Goal: Check status: Check status

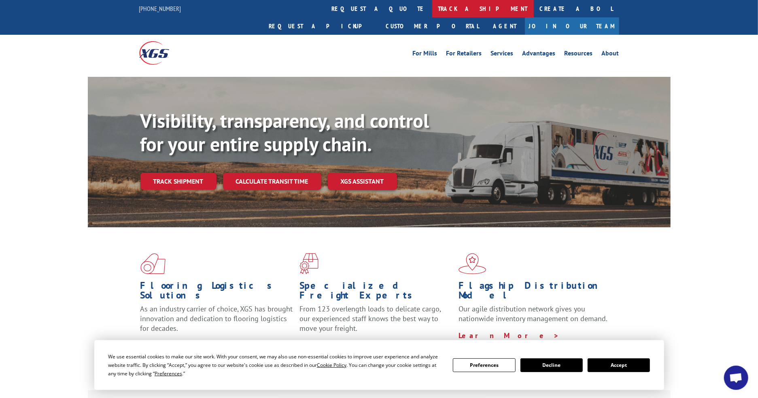
click at [432, 9] on link "track a shipment" at bounding box center [483, 8] width 102 height 17
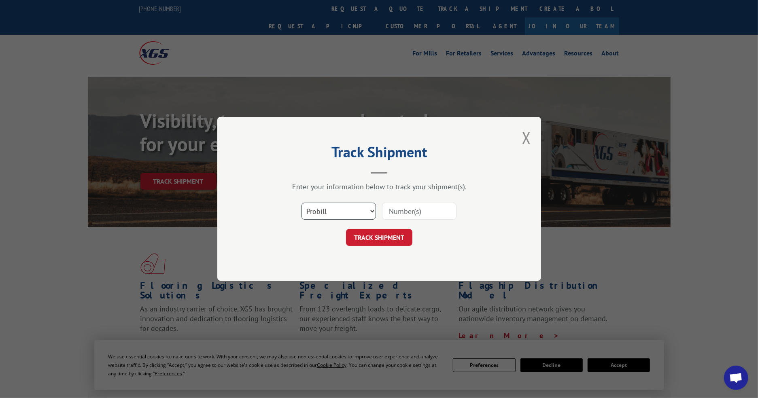
click at [346, 206] on select "Select category... Probill BOL PO" at bounding box center [339, 211] width 74 height 17
select select "po"
click at [302, 203] on select "Select category... Probill BOL PO" at bounding box center [339, 211] width 74 height 17
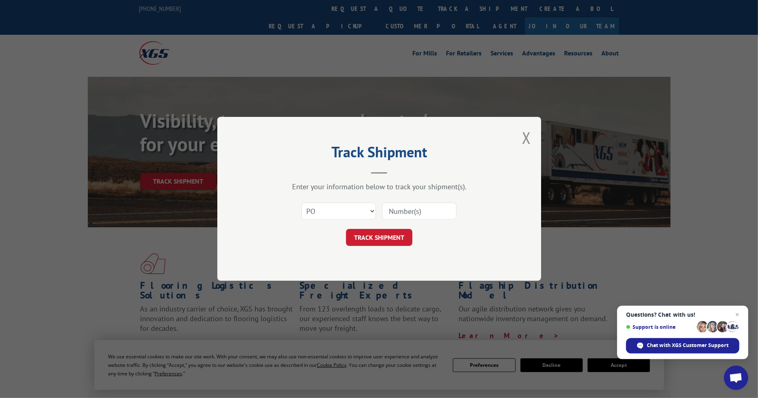
click at [423, 209] on input at bounding box center [419, 211] width 74 height 17
paste input "14529514"
type input "14529514"
click at [390, 237] on button "TRACK SHIPMENT" at bounding box center [379, 238] width 66 height 17
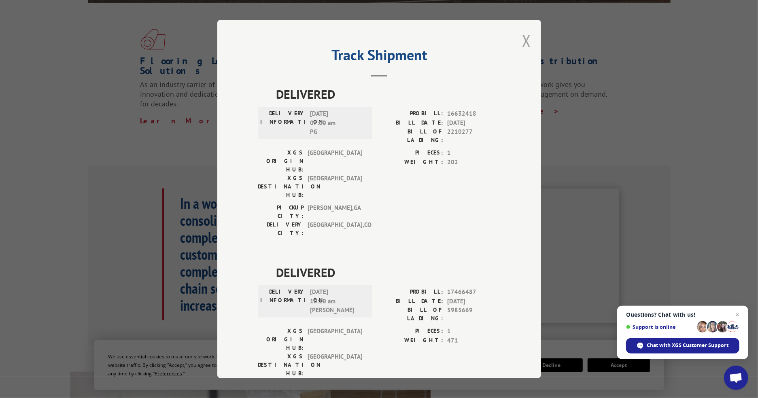
click at [524, 39] on button "Close modal" at bounding box center [526, 40] width 9 height 21
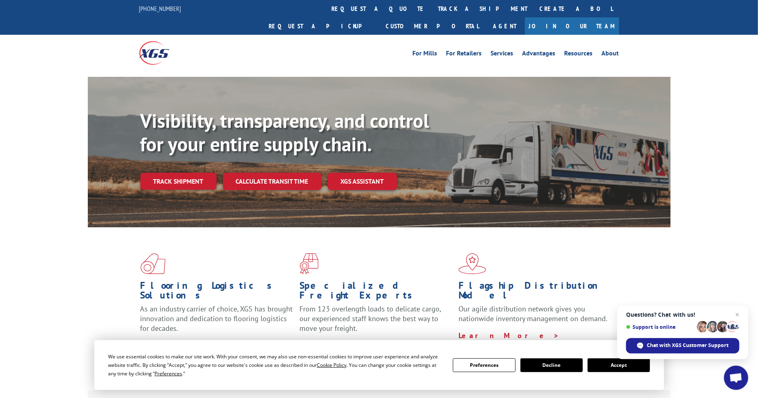
click at [683, 196] on div "Visibility, transparency, and control for your entire supply chain. Track shipm…" at bounding box center [379, 160] width 758 height 166
click at [485, 17] on link "Customer Portal" at bounding box center [432, 25] width 105 height 17
click at [432, 13] on link "track a shipment" at bounding box center [483, 8] width 102 height 17
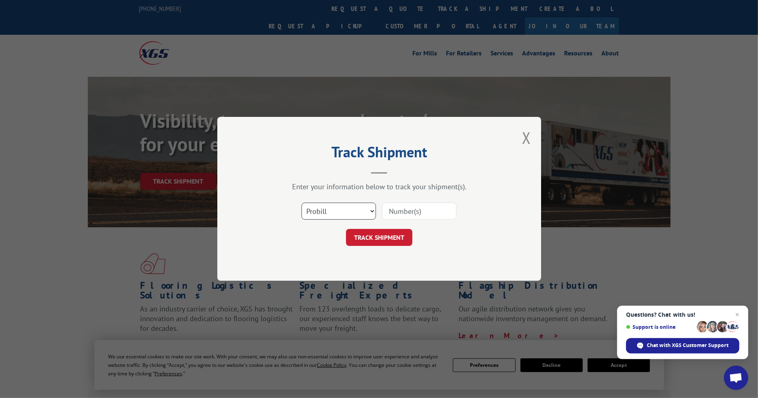
click at [347, 211] on select "Select category... Probill BOL PO" at bounding box center [339, 211] width 74 height 17
select select "po"
click at [302, 203] on select "Select category... Probill BOL PO" at bounding box center [339, 211] width 74 height 17
click at [418, 212] on input at bounding box center [419, 211] width 74 height 17
paste input "Purchase Order #: 14529514 RGA #: 412317"
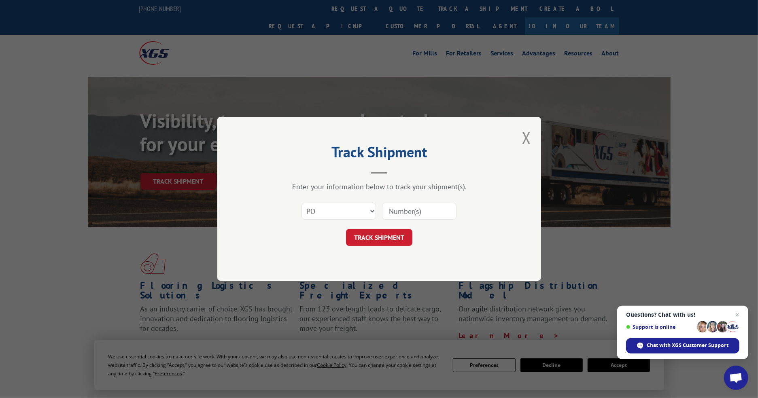
type input "Purchase Order #: 14529514 RGA #: 412317"
click at [421, 209] on input "Purchase Order #: 14529514 RGA #: 412317" at bounding box center [419, 211] width 74 height 17
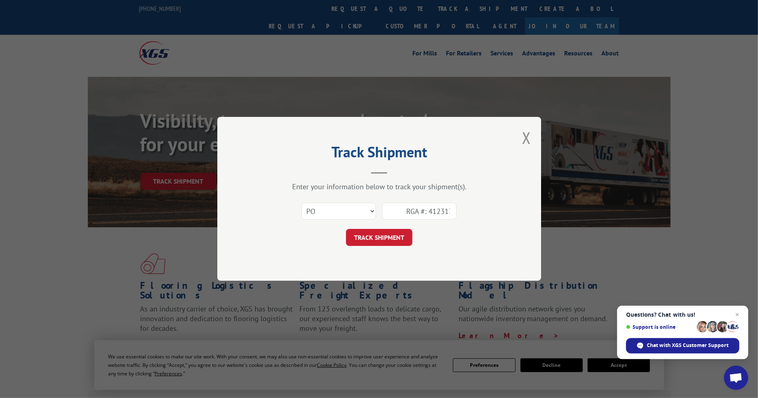
click at [421, 209] on input "Purchase Order #: 14529514 RGA #: 412317" at bounding box center [419, 211] width 74 height 17
type input "14529514"
click at [346, 230] on button "TRACK SHIPMENT" at bounding box center [379, 238] width 66 height 17
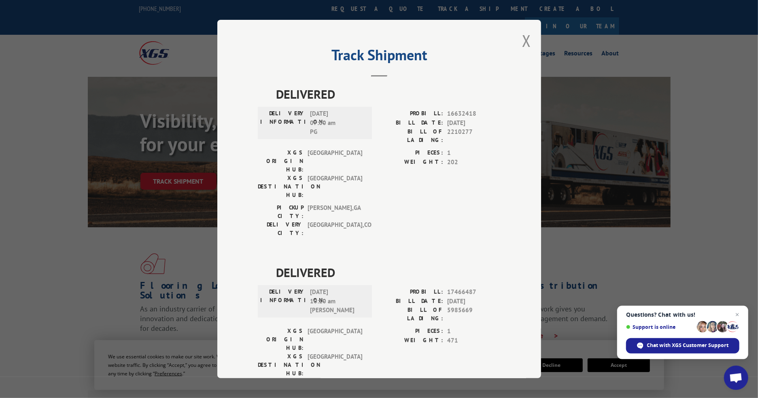
scroll to position [6, 0]
